Goal: Transaction & Acquisition: Book appointment/travel/reservation

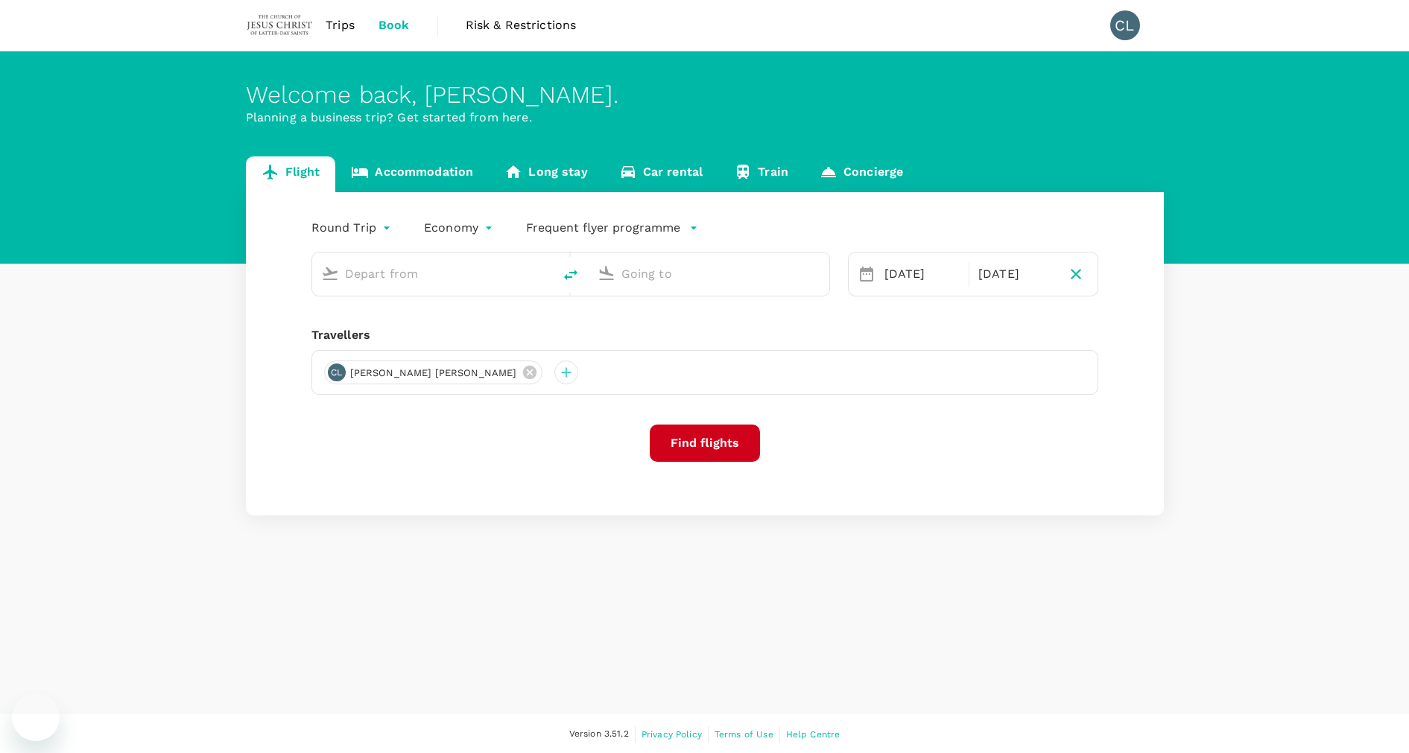
type input "Kuala Lumpur Intl ([GEOGRAPHIC_DATA])"
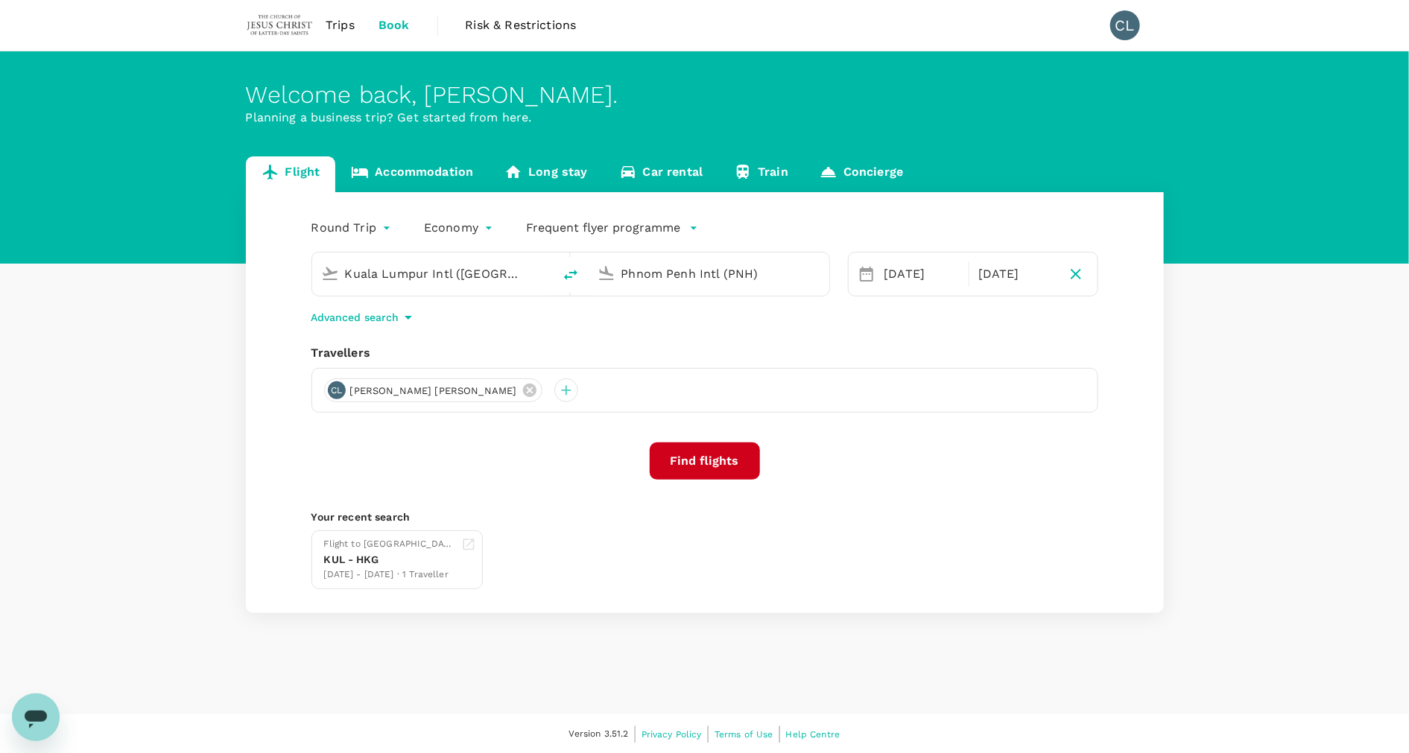
click at [709, 275] on input "Phnom Penh Intl (PNH)" at bounding box center [709, 273] width 177 height 23
click at [770, 324] on div "Soekarno-Hatta Intl CGK" at bounding box center [720, 363] width 343 height 79
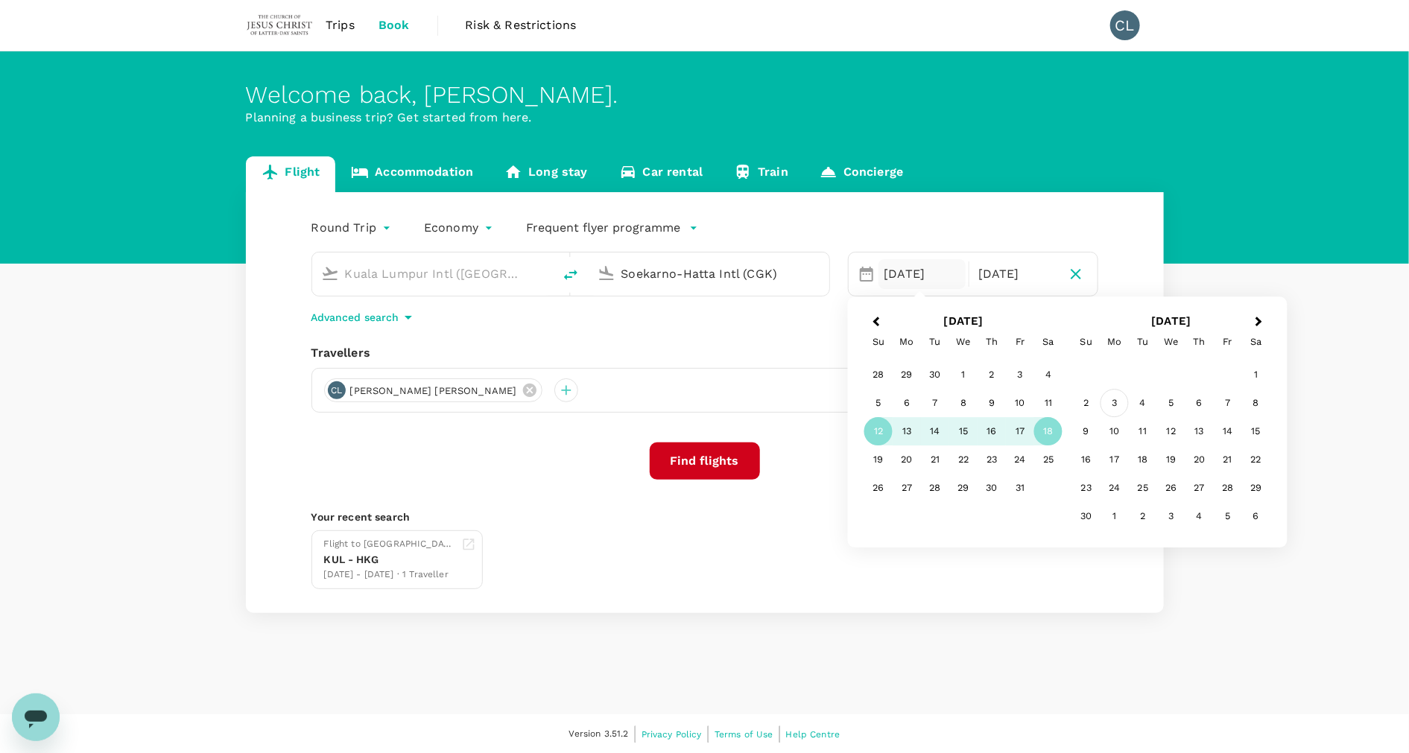
type input "Soekarno-Hatta Intl (CGK)"
click at [1122, 409] on div "3" at bounding box center [1115, 404] width 28 height 28
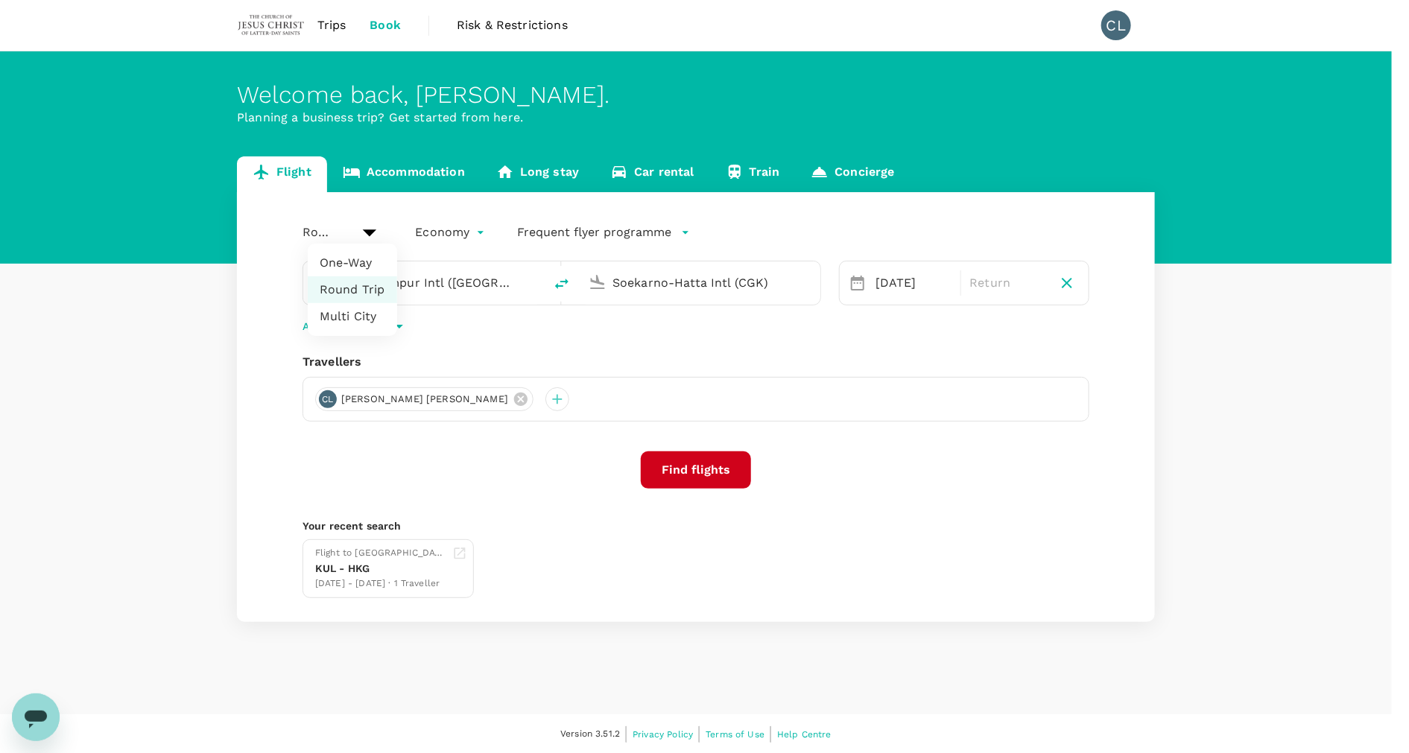
click at [358, 217] on body "Trips Book Risk & Restrictions CL Welcome back , [PERSON_NAME] . Planning a bus…" at bounding box center [704, 377] width 1409 height 755
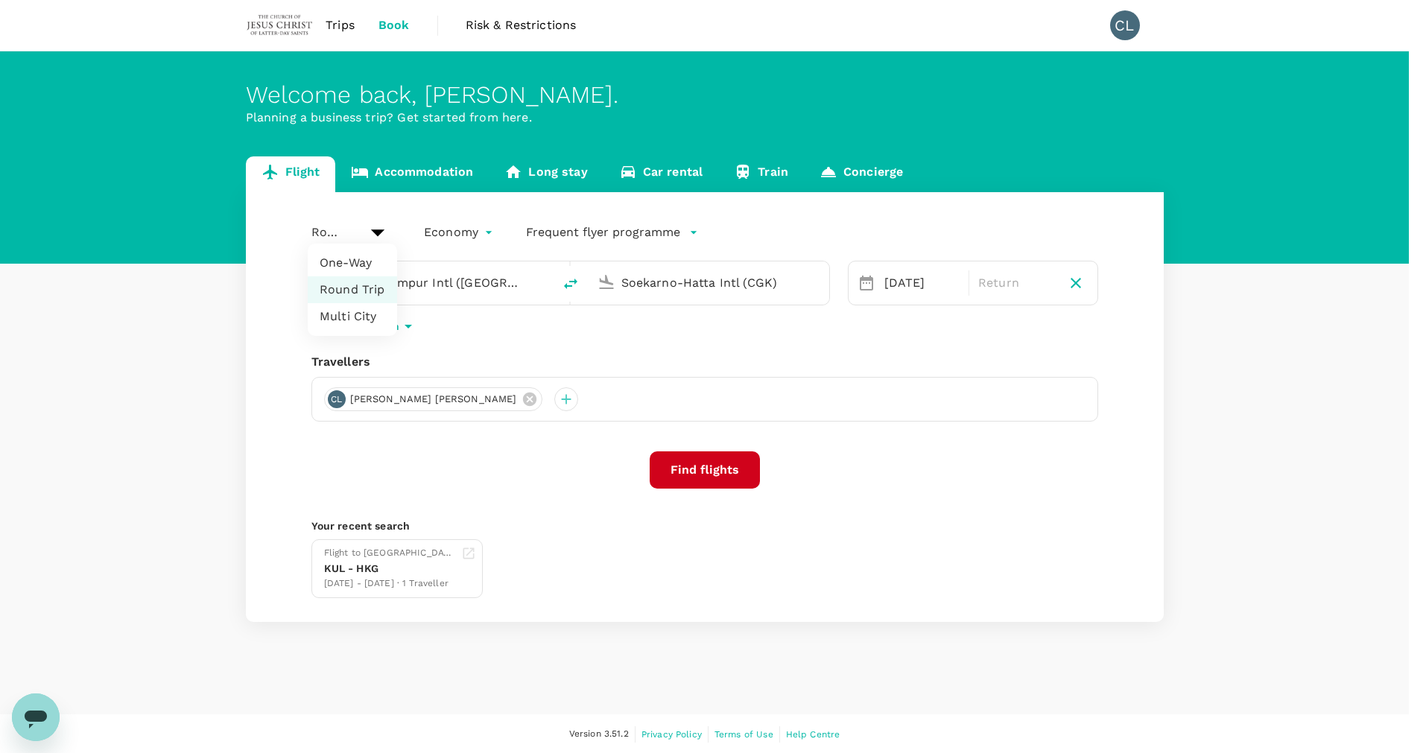
click at [355, 257] on li "One-Way" at bounding box center [352, 263] width 89 height 27
type input "oneway"
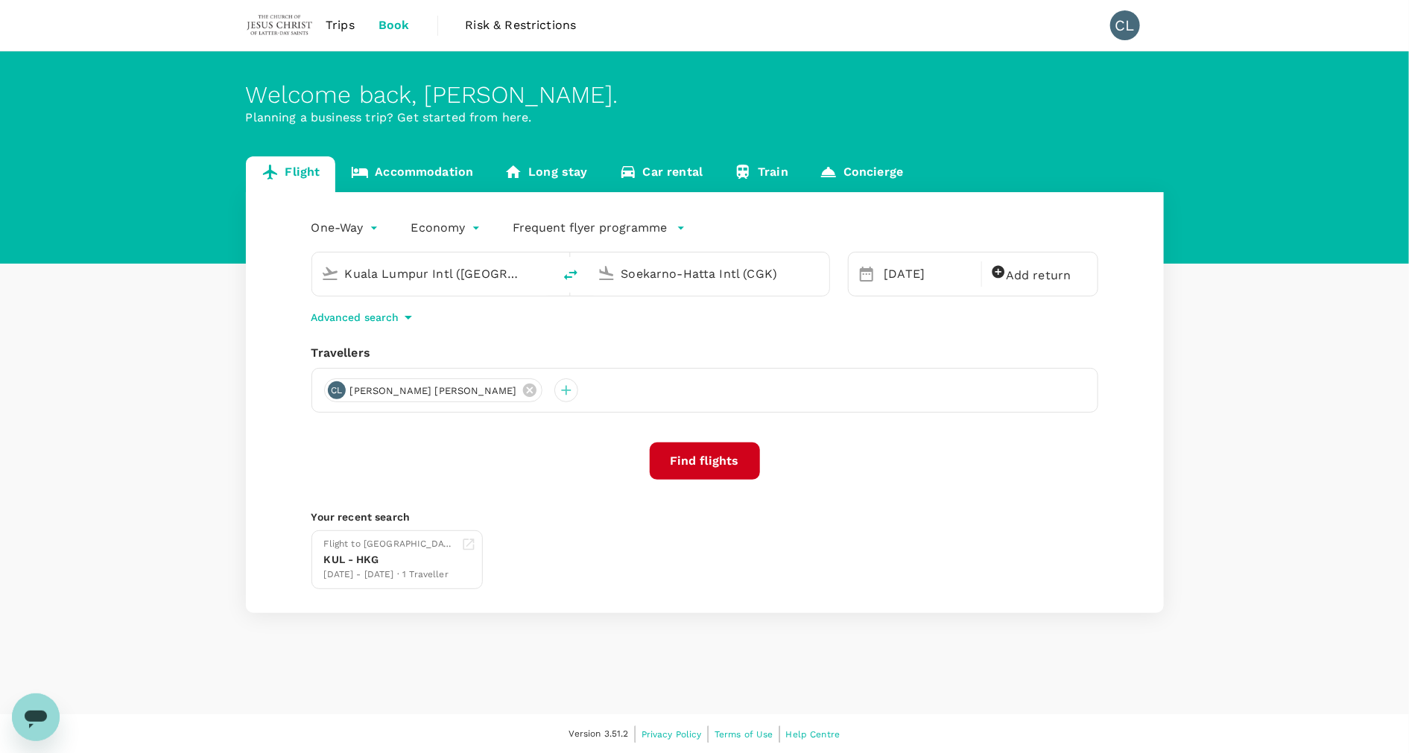
click at [728, 472] on button "Find flights" at bounding box center [705, 461] width 110 height 37
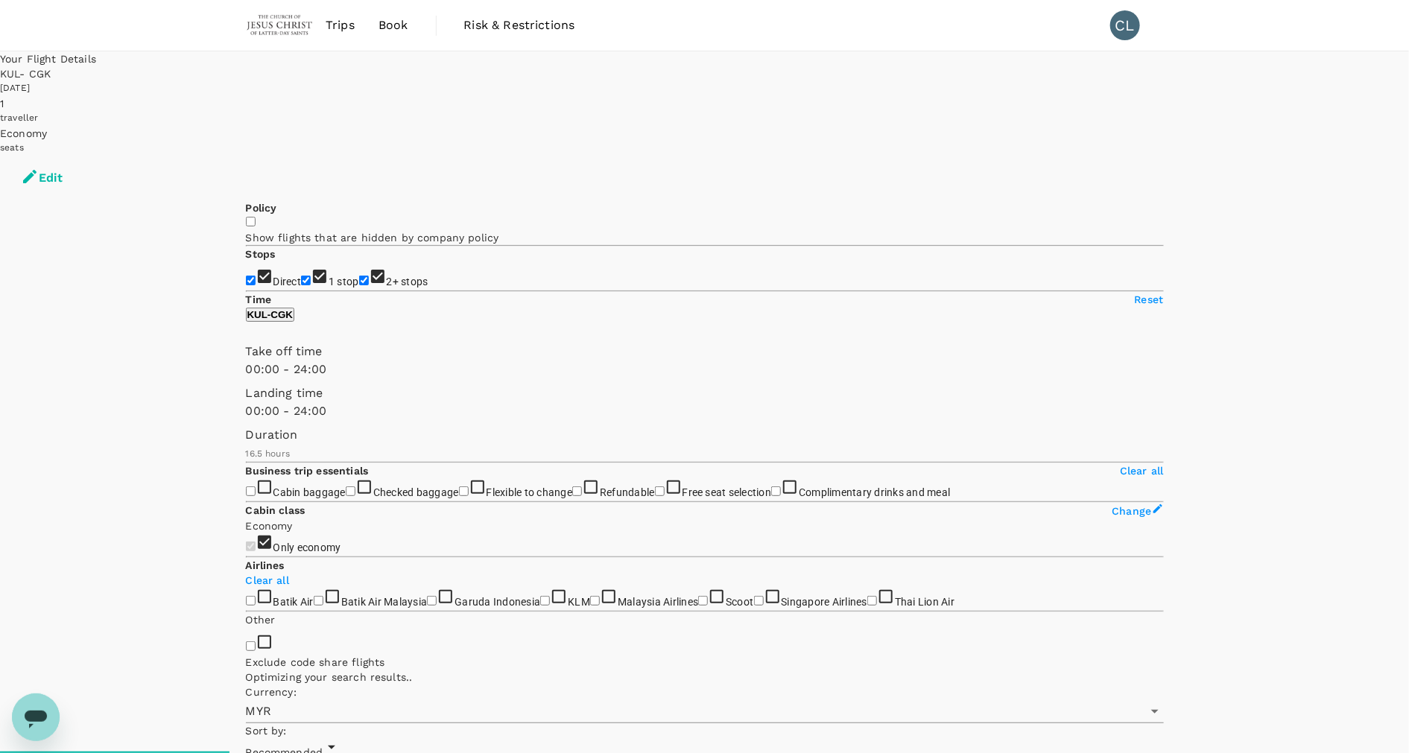
type input "1875"
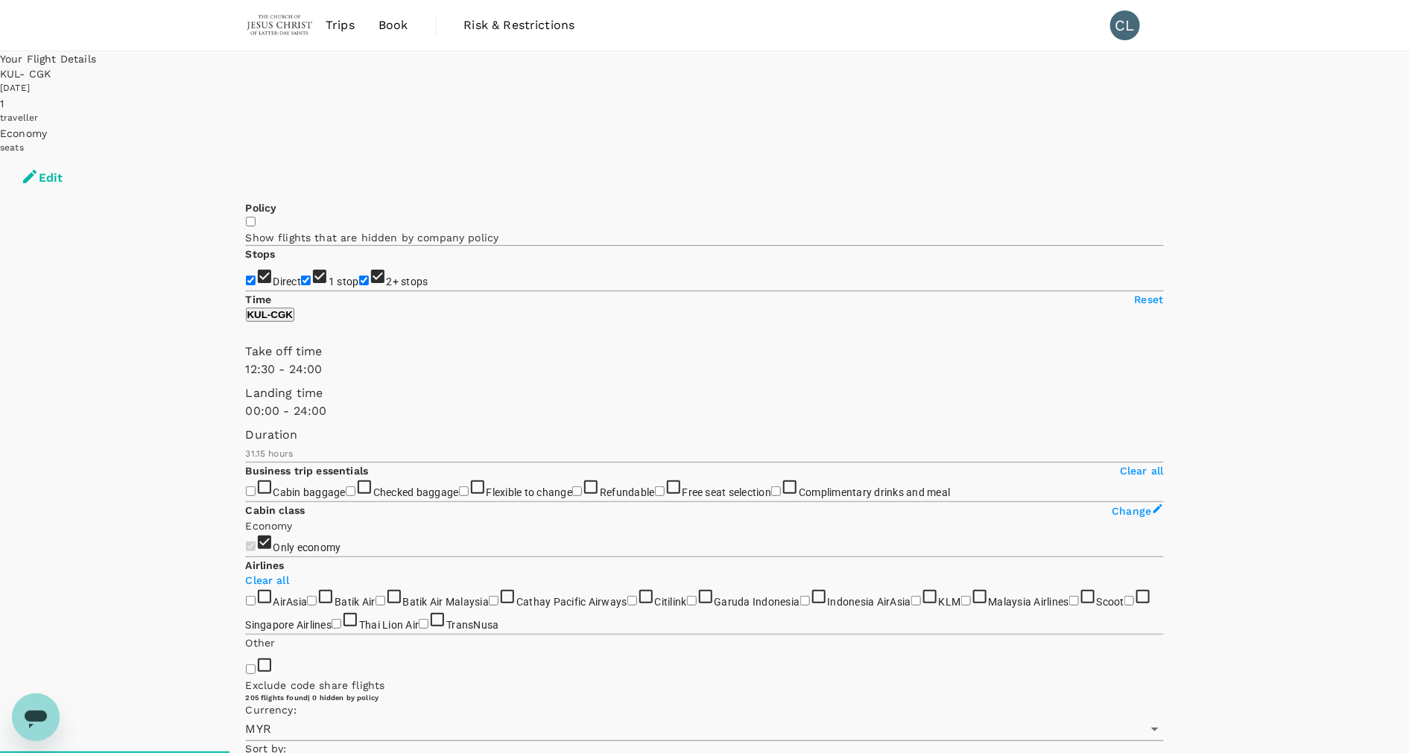
type input "690"
drag, startPoint x: 244, startPoint y: 443, endPoint x: 355, endPoint y: 457, distance: 111.2
click at [246, 379] on span at bounding box center [246, 379] width 0 height 0
type input "900"
drag, startPoint x: 469, startPoint y: 439, endPoint x: 390, endPoint y: 441, distance: 79.8
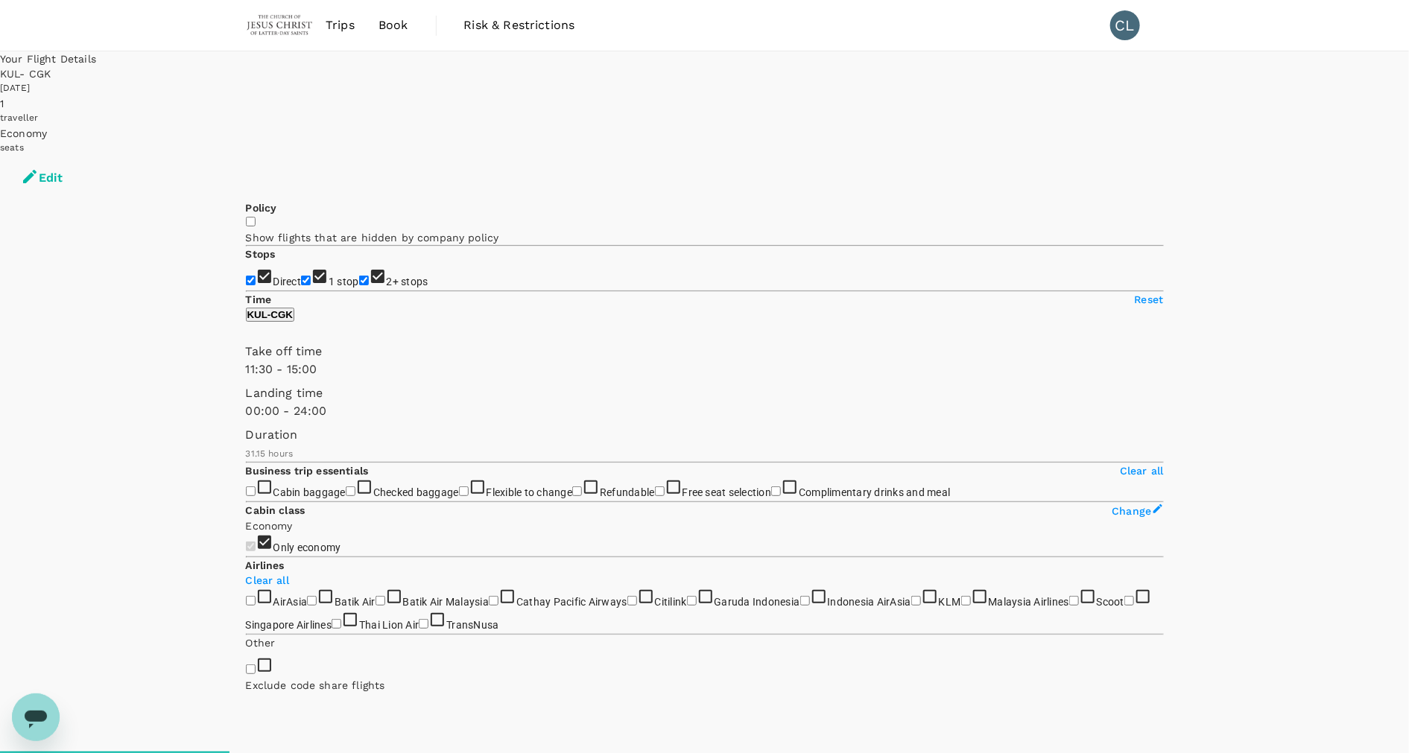
click at [246, 379] on span at bounding box center [246, 379] width 0 height 0
type input "1020"
drag, startPoint x: 471, startPoint y: 499, endPoint x: 407, endPoint y: 507, distance: 64.5
click at [246, 420] on span at bounding box center [246, 420] width 0 height 0
click at [301, 276] on input "1 stop" at bounding box center [306, 281] width 10 height 10
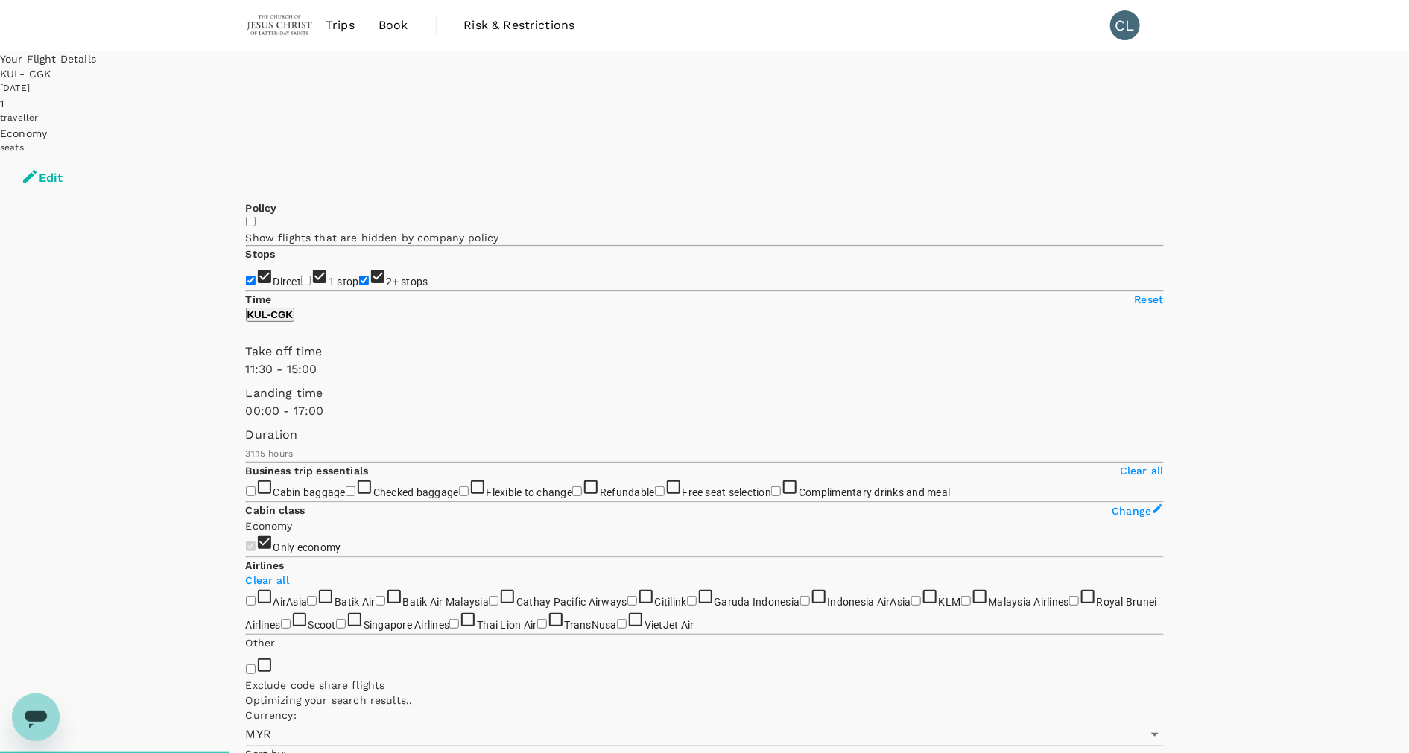
checkbox input "false"
click at [359, 285] on input "2+ stops" at bounding box center [364, 281] width 10 height 10
checkbox input "false"
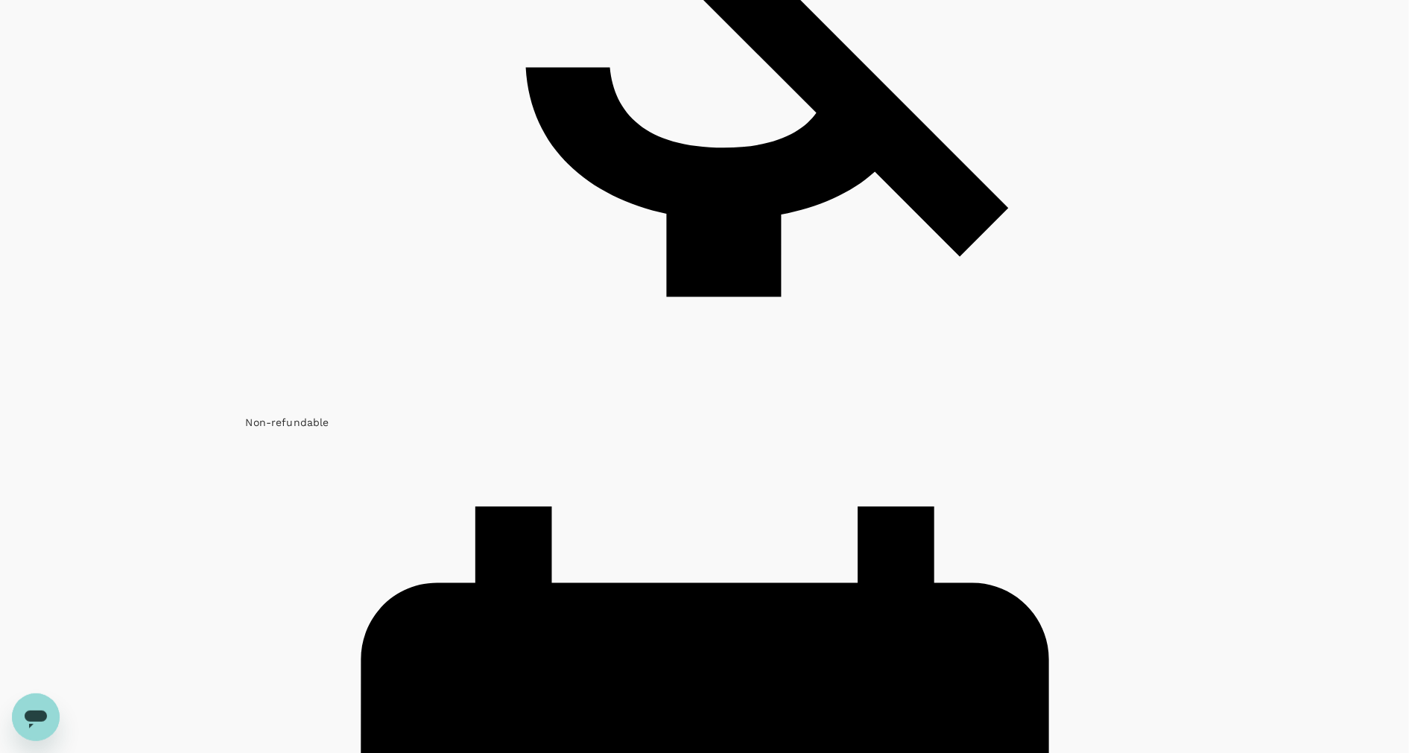
scroll to position [1451, 0]
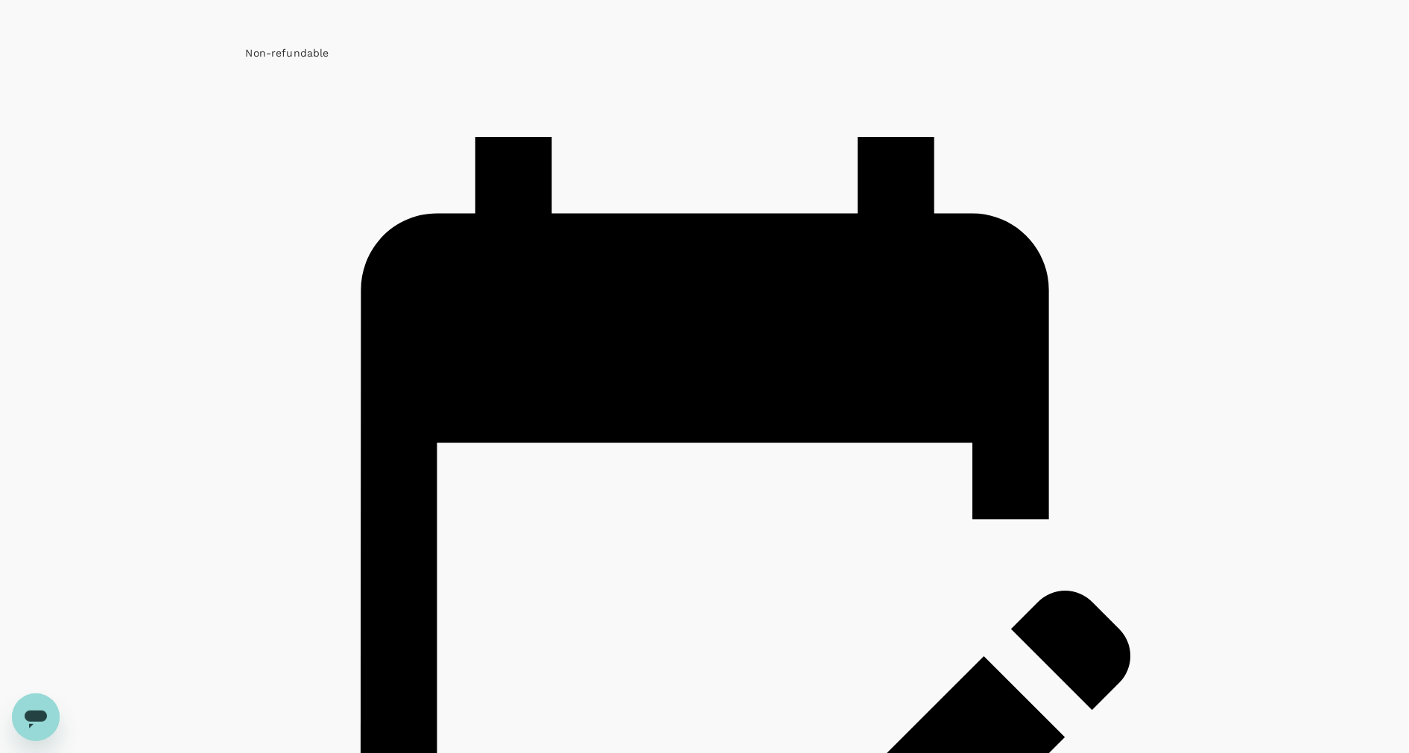
scroll to position [1862, 0]
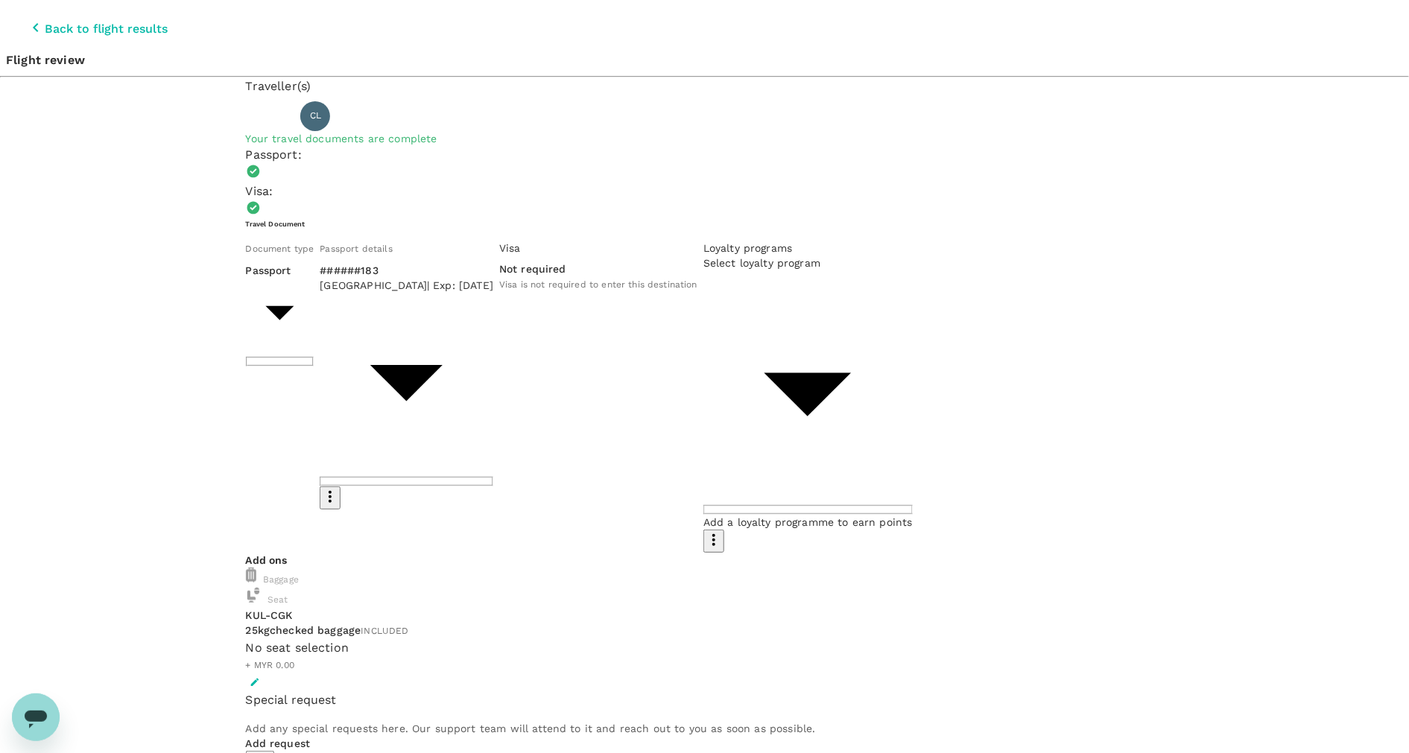
type input "9e413c01-3053-4ac4-b198-90c428e82aa7"
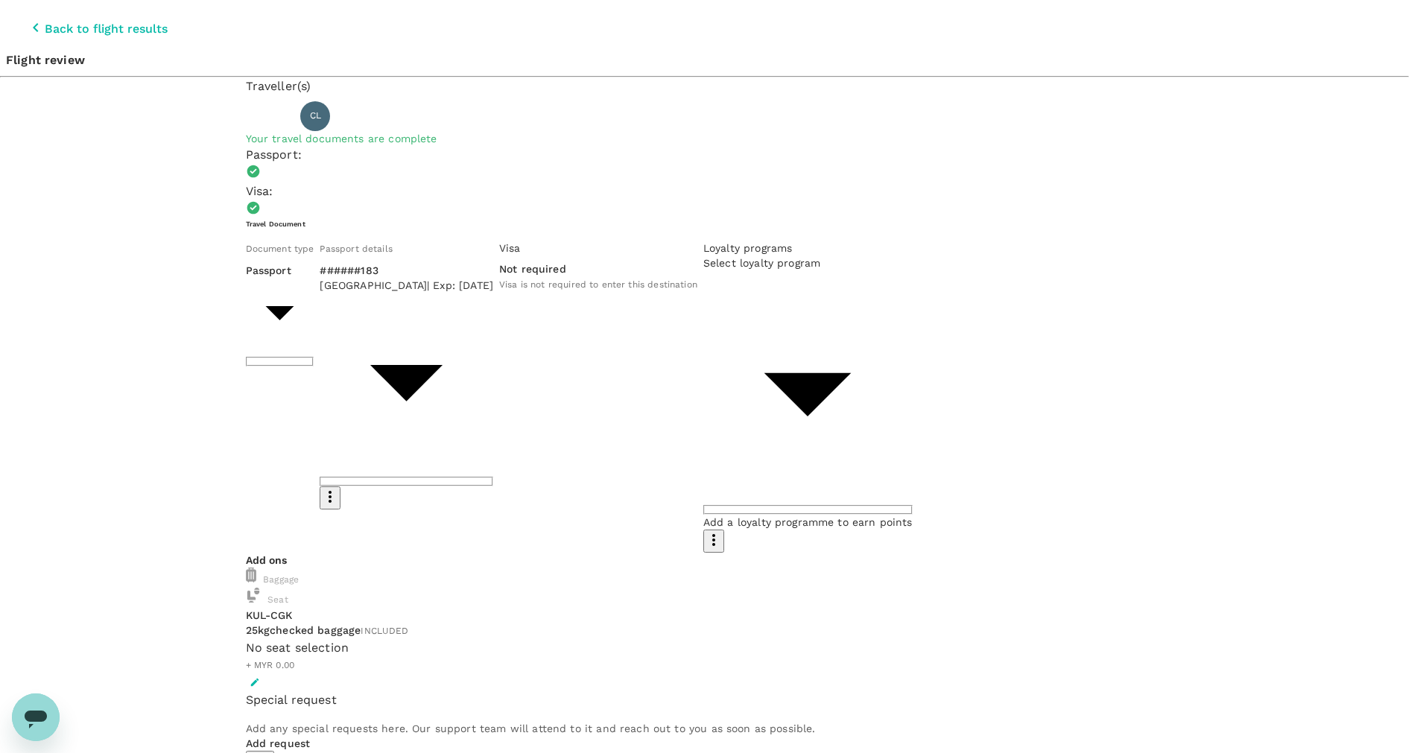
type textarea "To avoid having to fly back to [GEOGRAPHIC_DATA] if I endedI am going to book t…"
